Goal: Check status: Check status

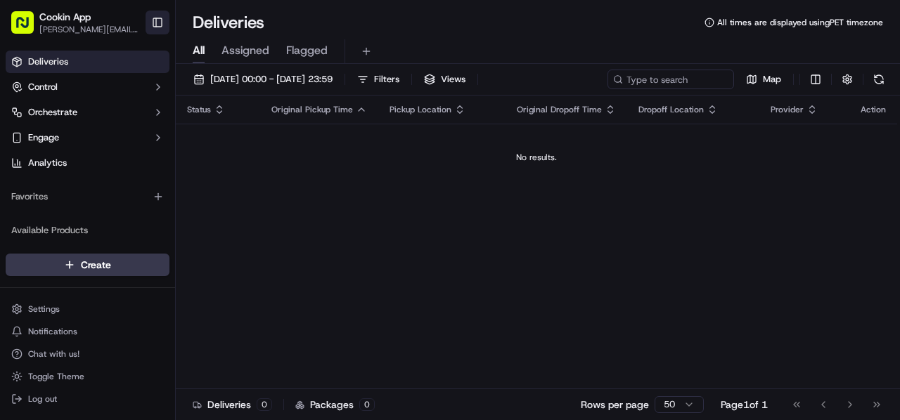
click at [156, 15] on button "Toggle Sidebar" at bounding box center [158, 23] width 24 height 24
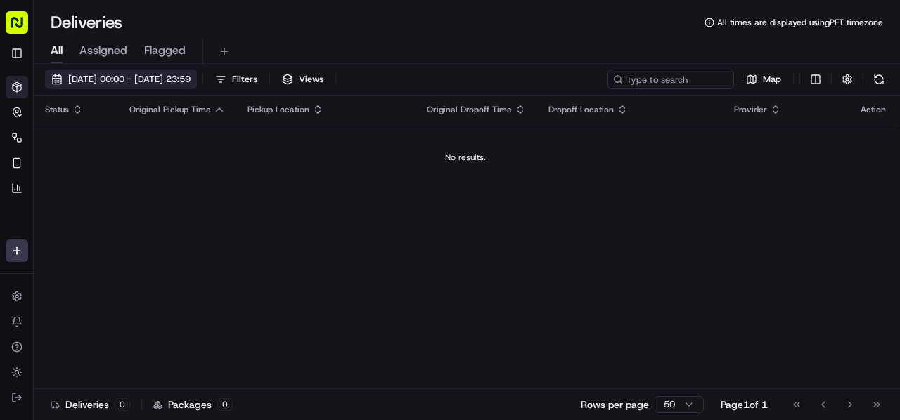
click at [113, 79] on span "[DATE] 00:00 - [DATE] 23:59" at bounding box center [129, 79] width 122 height 13
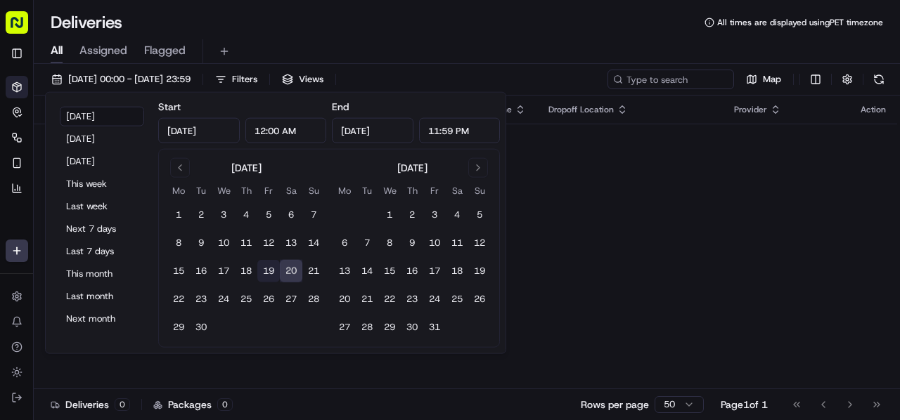
click at [267, 271] on button "19" at bounding box center [268, 271] width 22 height 22
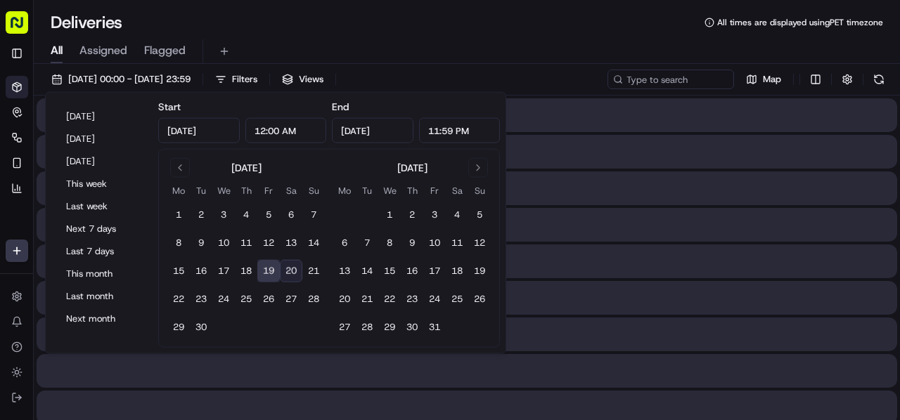
type input "[DATE]"
click at [267, 271] on button "19" at bounding box center [268, 271] width 22 height 22
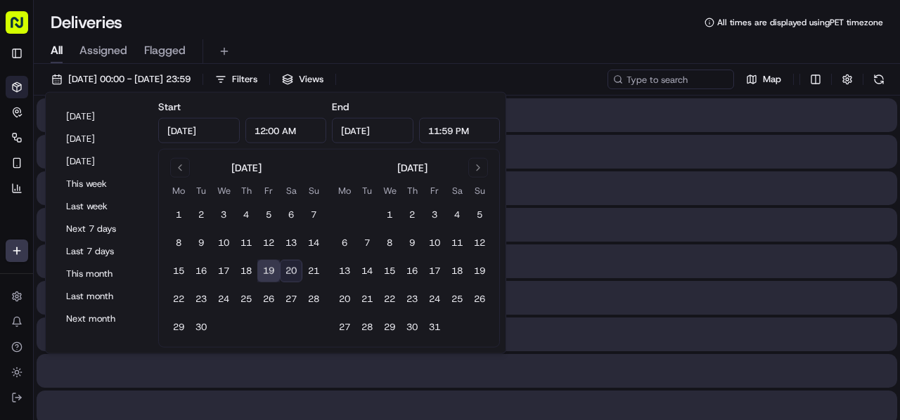
click at [346, 32] on div "Deliveries All times are displayed using PET timezone" at bounding box center [467, 22] width 866 height 22
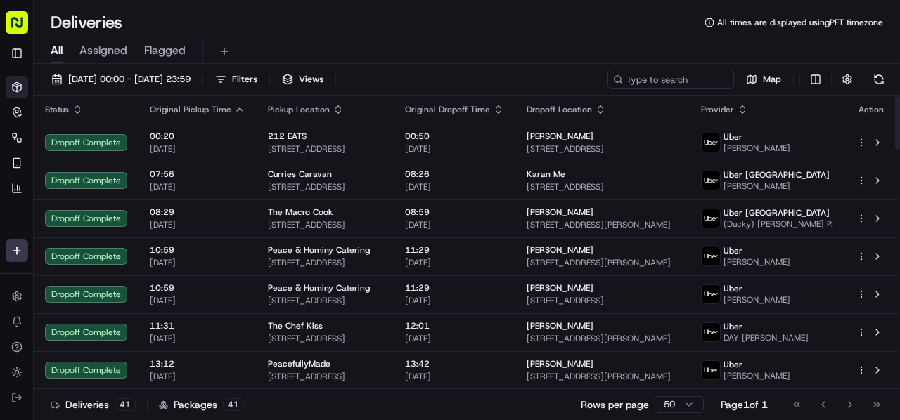
click at [504, 106] on icon "button" at bounding box center [498, 109] width 11 height 11
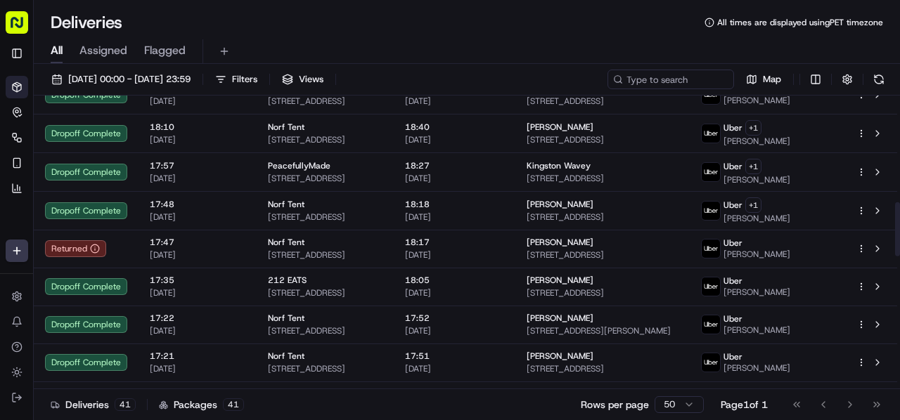
scroll to position [633, 0]
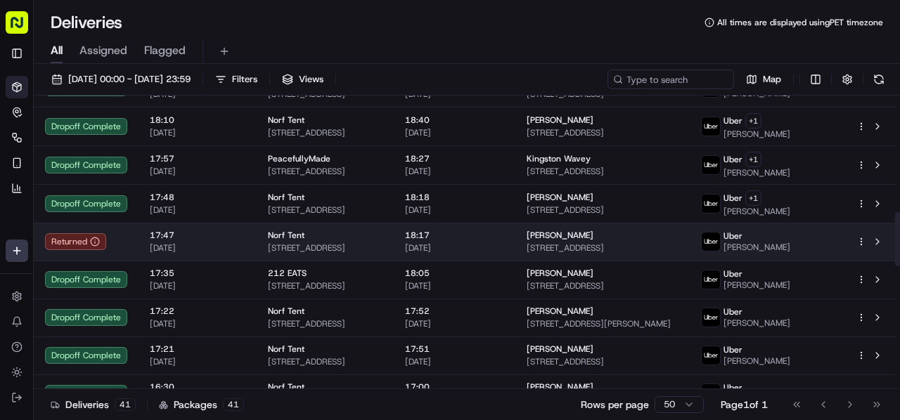
click at [382, 230] on div "Norf Tent" at bounding box center [325, 235] width 115 height 11
click at [303, 230] on div "Norf Tent" at bounding box center [325, 235] width 115 height 11
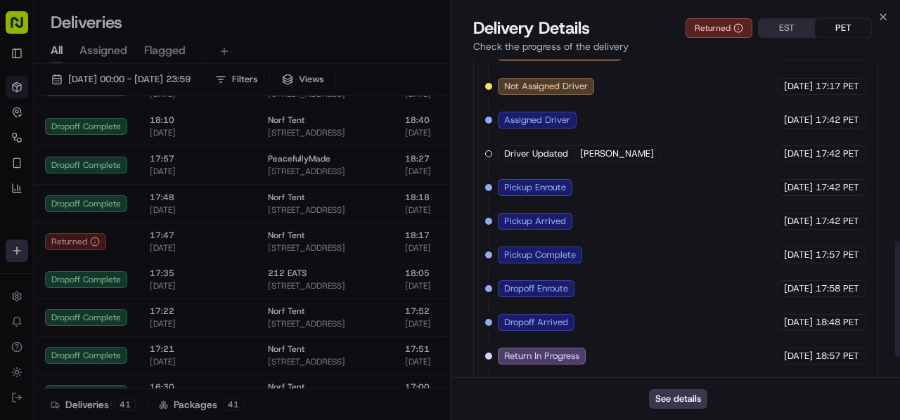
scroll to position [550, 0]
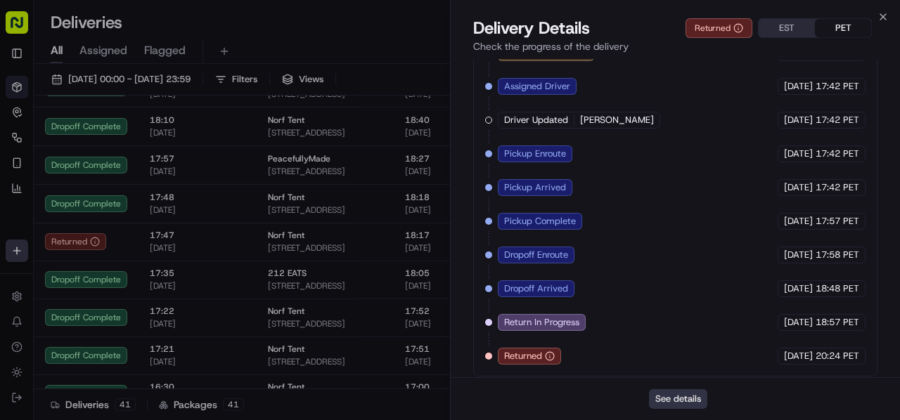
click at [680, 397] on button "See details" at bounding box center [678, 399] width 58 height 20
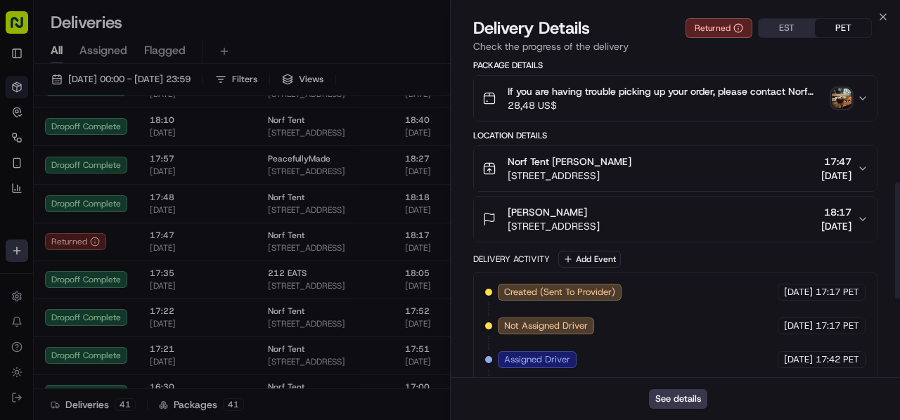
scroll to position [198, 0]
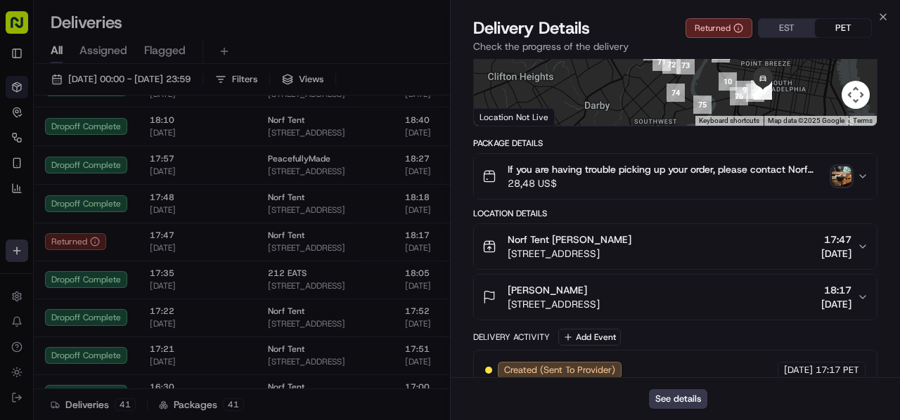
click at [842, 178] on img "button" at bounding box center [842, 177] width 20 height 20
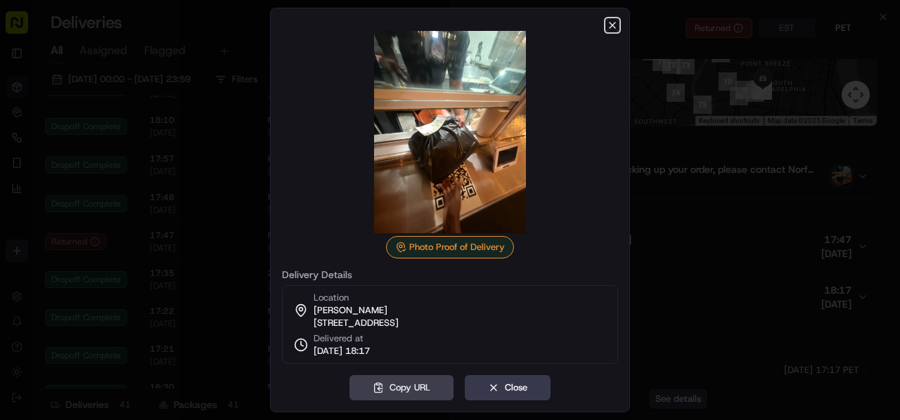
click at [610, 20] on icon "button" at bounding box center [612, 25] width 11 height 11
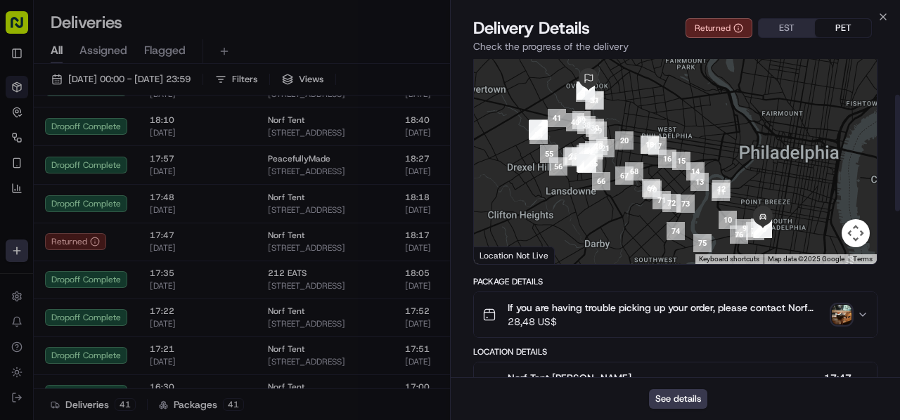
scroll to position [136, 0]
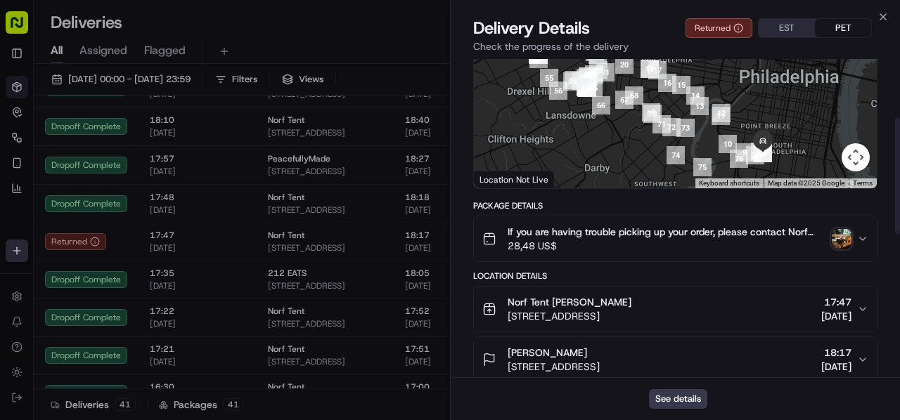
click at [838, 239] on img "button" at bounding box center [842, 239] width 20 height 20
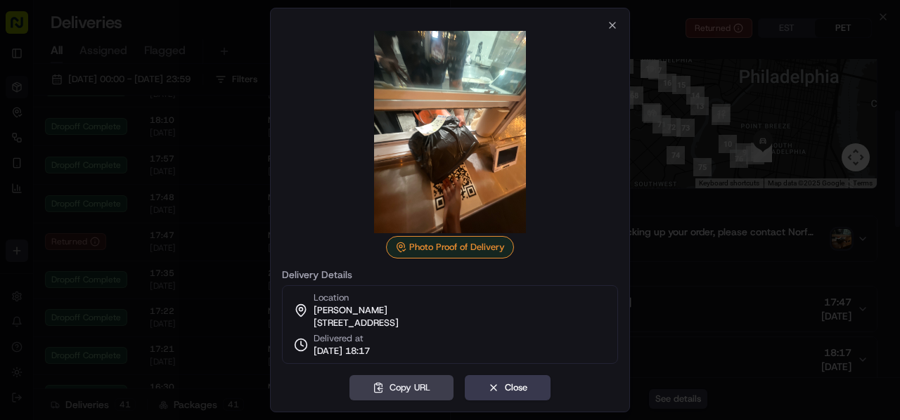
scroll to position [141, 0]
click at [612, 20] on icon "button" at bounding box center [612, 25] width 11 height 11
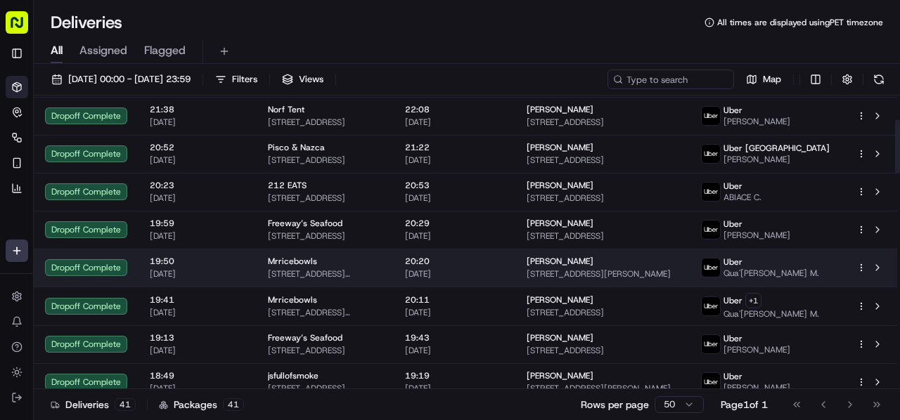
scroll to position [70, 0]
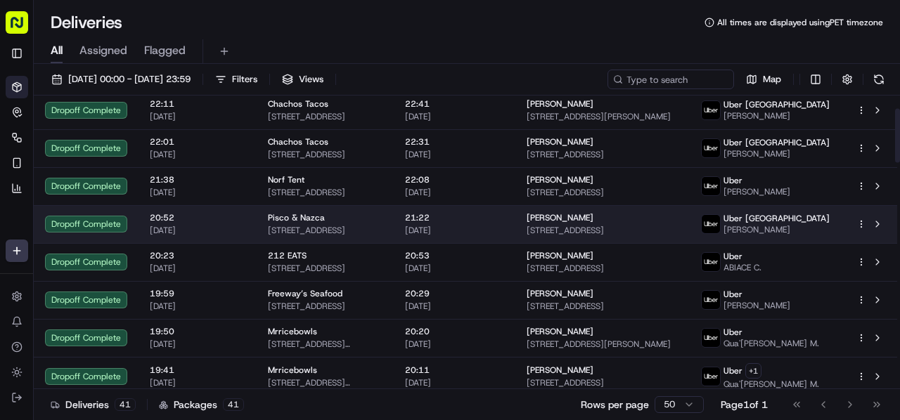
click at [487, 215] on span "21:22" at bounding box center [454, 217] width 99 height 11
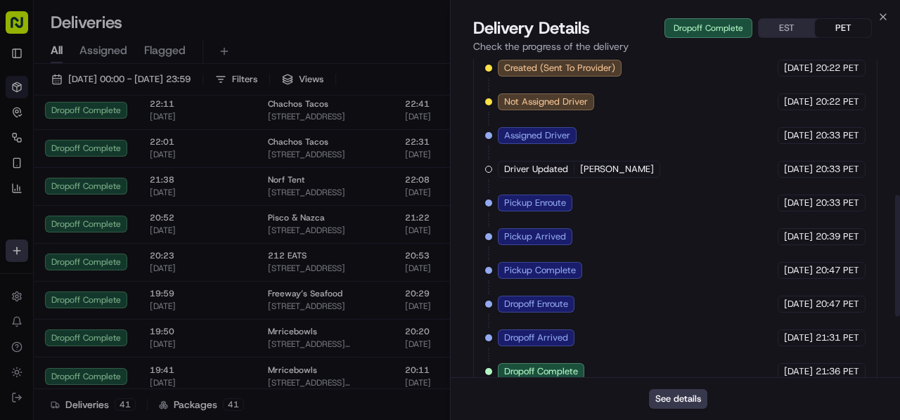
scroll to position [517, 0]
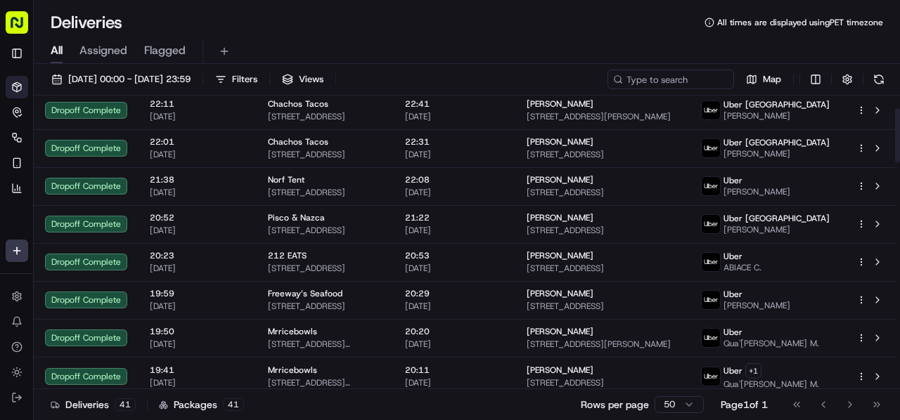
click at [312, 15] on div "Deliveries All times are displayed using PET timezone" at bounding box center [467, 22] width 866 height 22
click at [128, 74] on span "[DATE] 00:00 - [DATE] 23:59" at bounding box center [129, 79] width 122 height 13
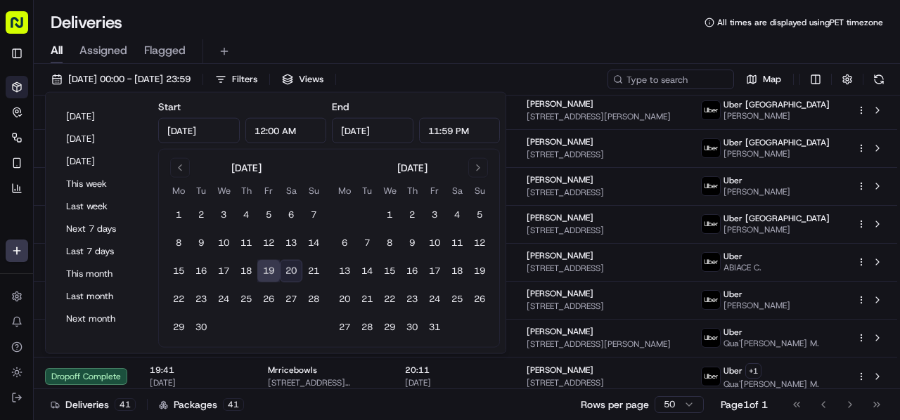
click at [288, 270] on button "20" at bounding box center [291, 271] width 22 height 22
type input "[DATE]"
click at [288, 270] on button "20" at bounding box center [291, 271] width 22 height 22
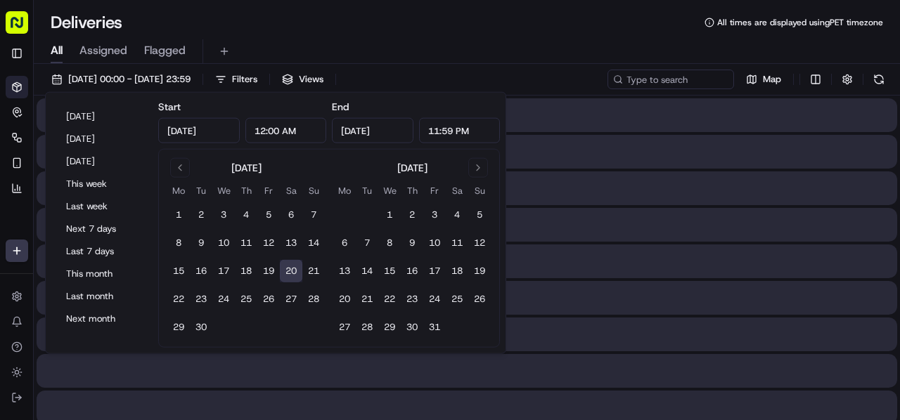
click at [288, 270] on button "20" at bounding box center [291, 271] width 22 height 22
